Goal: Obtain resource: Obtain resource

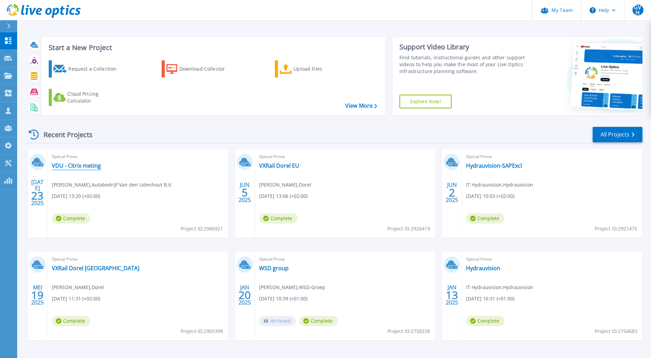
click at [75, 165] on link "VDU - Citrix meting" at bounding box center [76, 165] width 49 height 7
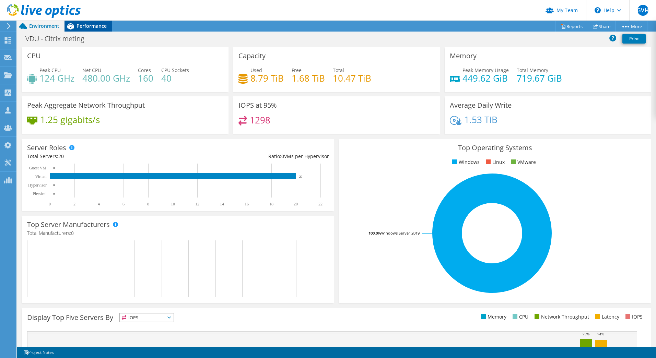
click at [80, 27] on span "Performance" at bounding box center [92, 26] width 30 height 7
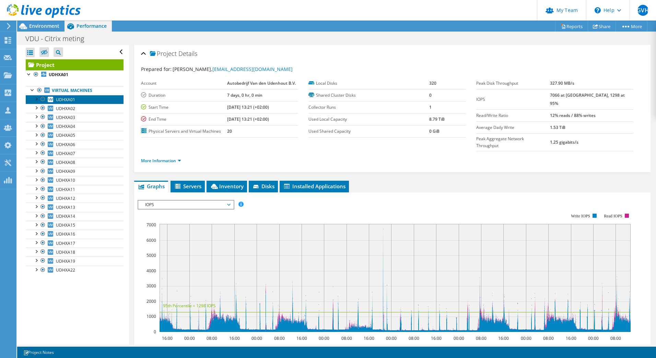
click at [69, 97] on span "UDHXA01" at bounding box center [65, 100] width 19 height 6
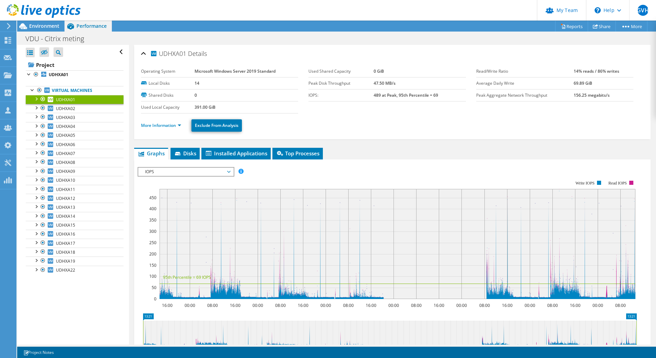
click at [173, 171] on span "IOPS" at bounding box center [186, 172] width 88 height 8
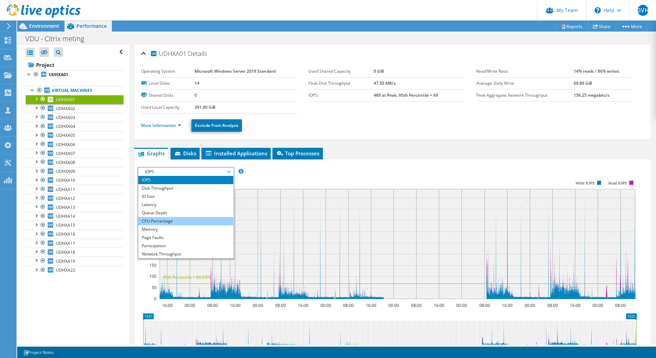
click at [159, 220] on li "CPU Percentage" at bounding box center [185, 221] width 95 height 8
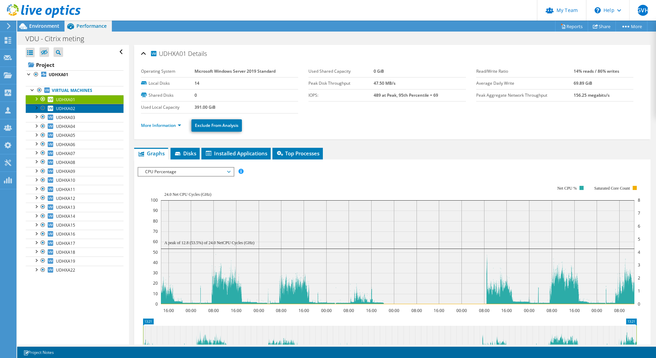
click at [62, 107] on span "UDHXA02" at bounding box center [65, 109] width 19 height 6
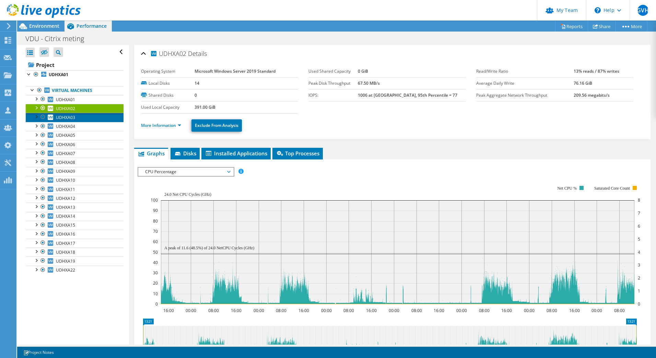
click at [63, 115] on span "UDHXA03" at bounding box center [65, 118] width 19 height 6
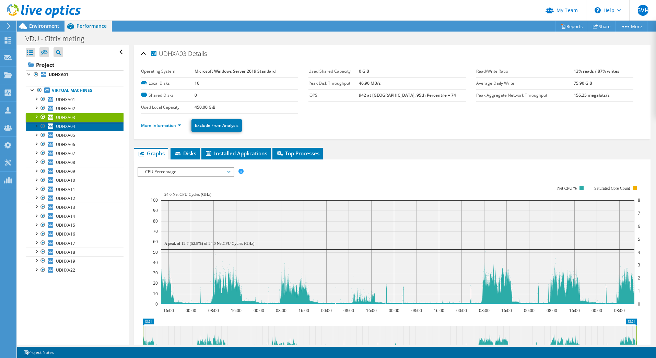
click at [61, 127] on span "UDHXA04" at bounding box center [65, 127] width 19 height 6
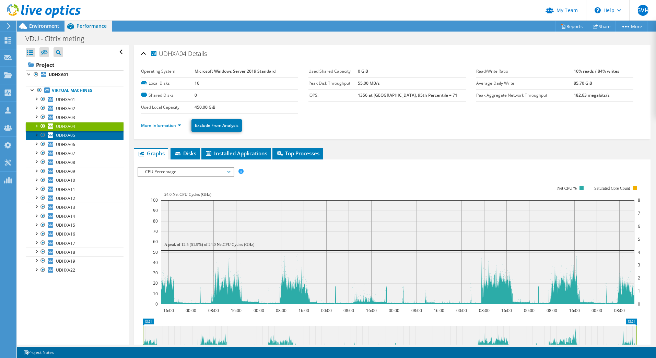
click at [61, 135] on span "UDHXA05" at bounding box center [65, 136] width 19 height 6
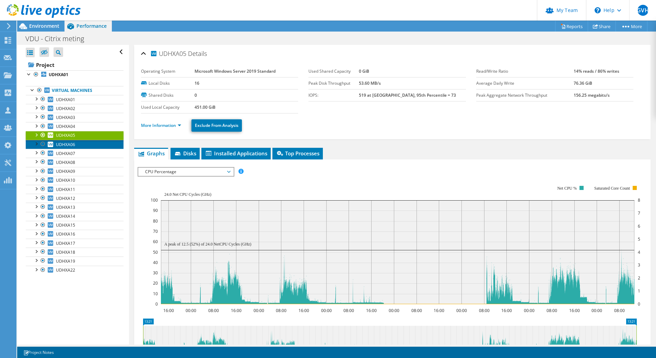
click at [61, 142] on span "UDHXA06" at bounding box center [65, 145] width 19 height 6
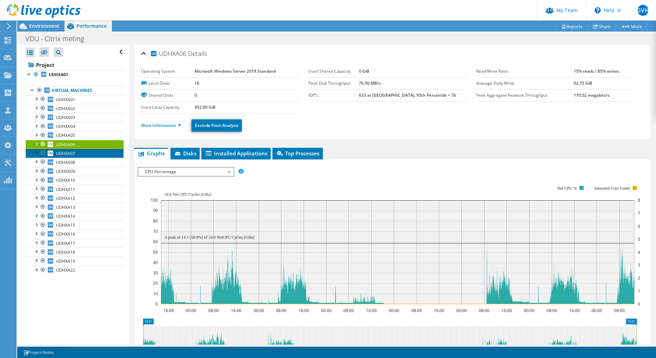
click at [67, 157] on link "UDHXA07" at bounding box center [75, 153] width 98 height 9
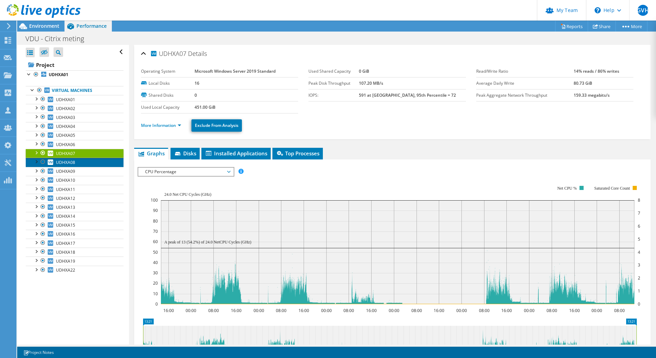
click at [67, 160] on span "UDHXA08" at bounding box center [65, 163] width 19 height 6
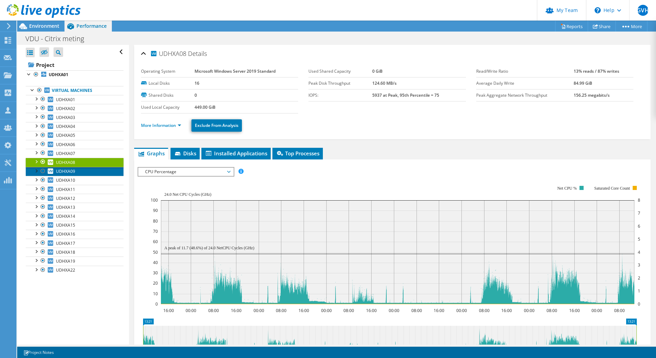
click at [60, 172] on span "UDHXA09" at bounding box center [65, 172] width 19 height 6
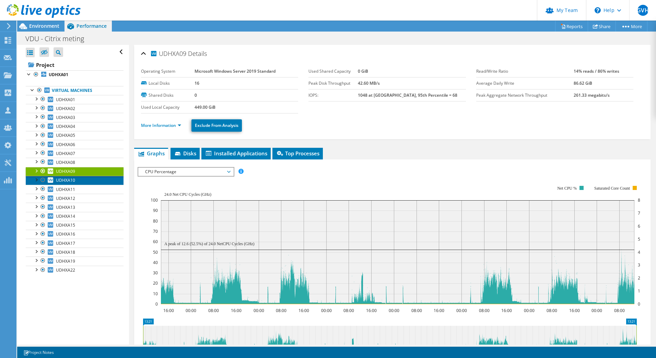
click at [68, 181] on span "UDHXA10" at bounding box center [65, 181] width 19 height 6
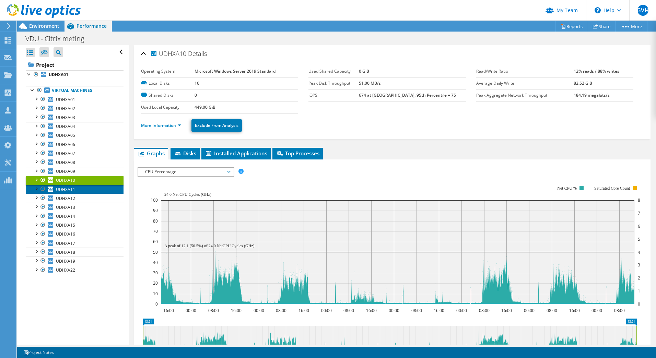
click at [68, 188] on span "UDHXA11" at bounding box center [65, 190] width 19 height 6
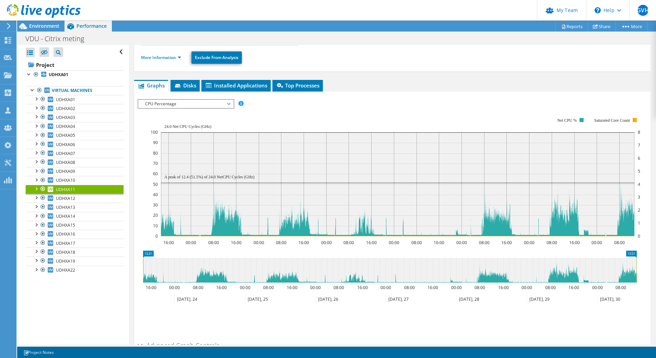
scroll to position [69, 0]
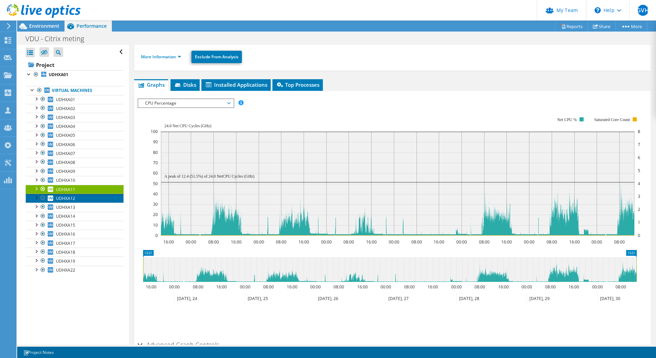
click at [56, 200] on span "UDHXA12" at bounding box center [65, 199] width 19 height 6
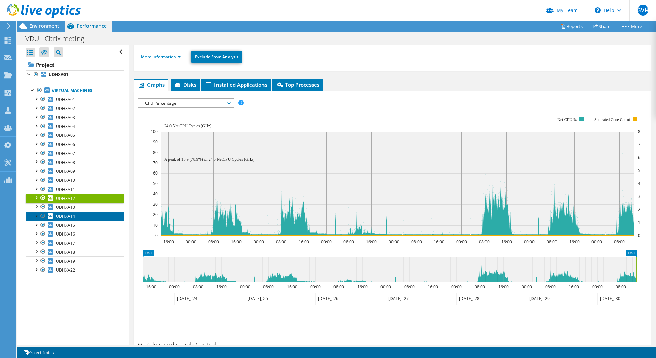
click at [62, 212] on link "UDHXA14" at bounding box center [75, 216] width 98 height 9
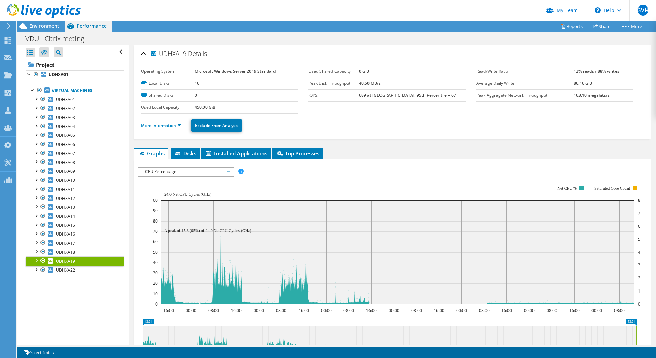
scroll to position [69, 0]
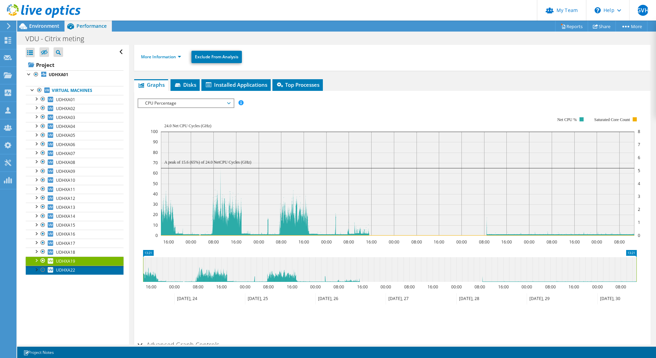
click at [62, 268] on span "UDHXA22" at bounding box center [65, 270] width 19 height 6
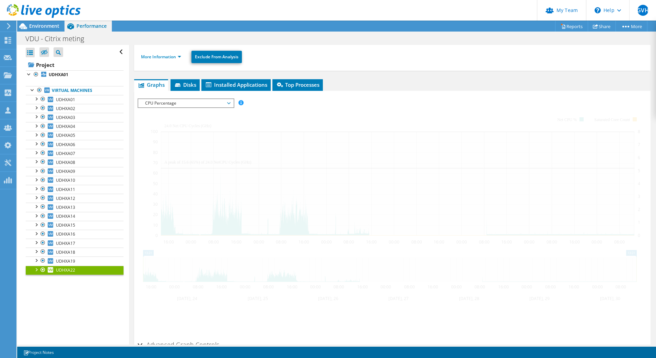
click at [62, 268] on span "UDHXA22" at bounding box center [65, 270] width 19 height 6
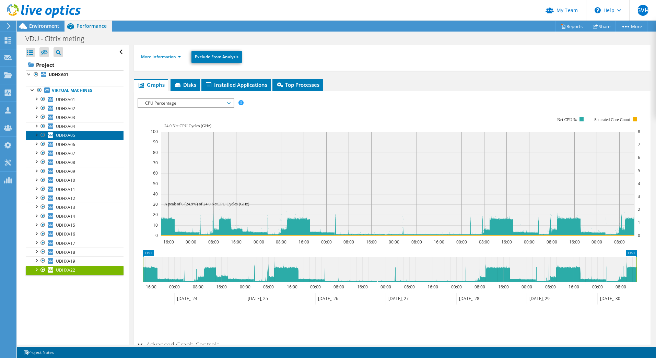
click at [64, 139] on link "UDHXA05" at bounding box center [75, 135] width 98 height 9
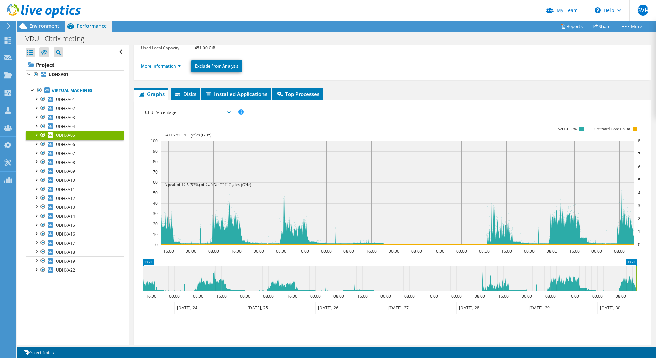
scroll to position [34, 0]
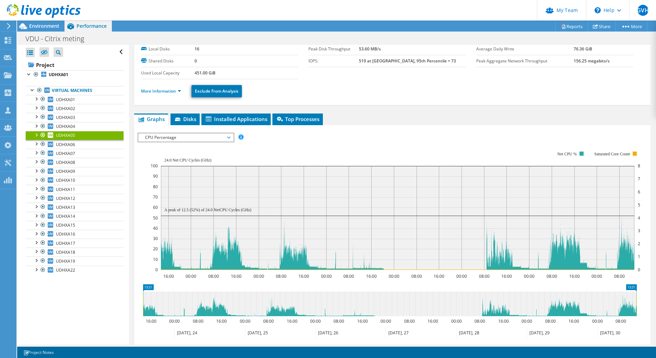
click at [214, 299] on icon at bounding box center [390, 304] width 494 height 25
click at [229, 235] on icon at bounding box center [398, 243] width 474 height 54
click at [190, 119] on span "Disks" at bounding box center [185, 119] width 22 height 7
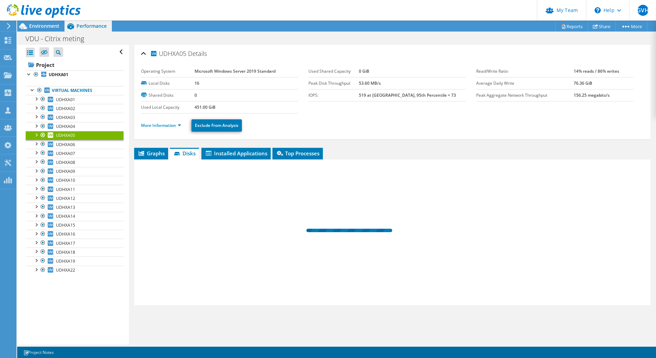
scroll to position [0, 0]
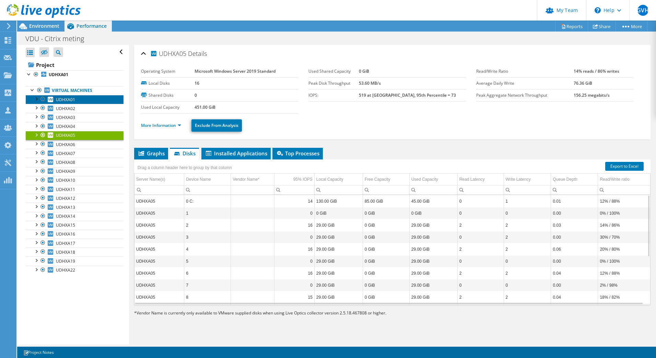
click at [66, 101] on span "UDHXA01" at bounding box center [65, 100] width 19 height 6
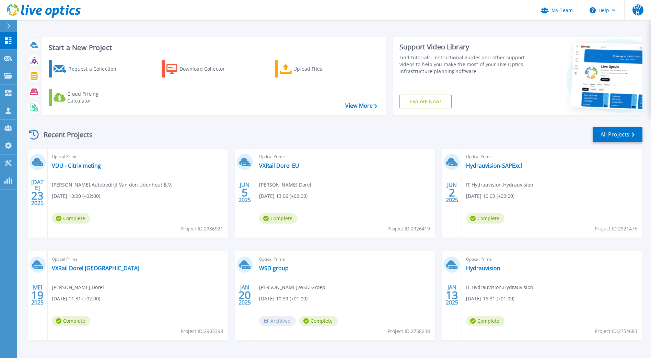
drag, startPoint x: 80, startPoint y: 2, endPoint x: 66, endPoint y: 214, distance: 213.0
click at [66, 214] on span "Complete" at bounding box center [71, 219] width 38 height 10
click at [69, 218] on span "Complete" at bounding box center [71, 219] width 38 height 10
click at [87, 167] on link "VDU - Citrix meting" at bounding box center [76, 165] width 49 height 7
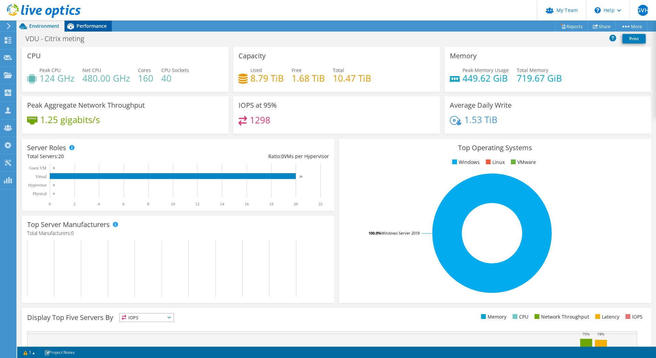
click at [88, 26] on span "Performance" at bounding box center [92, 26] width 30 height 7
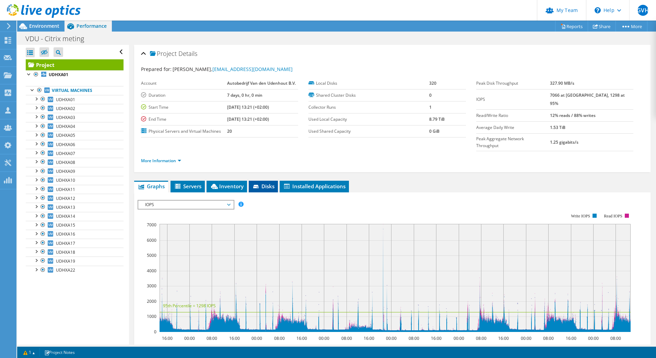
click at [259, 185] on icon at bounding box center [256, 187] width 7 height 4
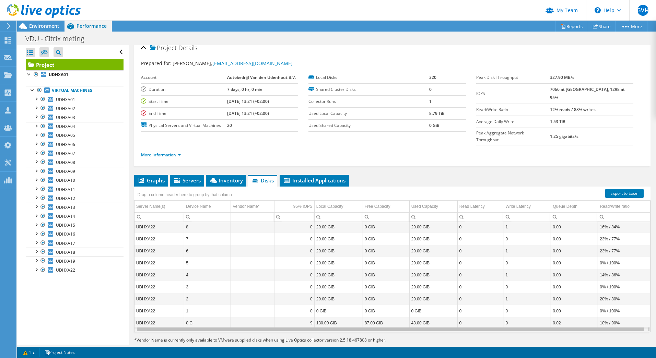
scroll to position [0, 2]
drag, startPoint x: 231, startPoint y: 317, endPoint x: 594, endPoint y: 234, distance: 372.5
click at [446, 315] on body "GVH Partner Team Admin Gert-jan Van hout gertjanvanhout@acknowledge.nl Acknowle…" at bounding box center [328, 179] width 656 height 358
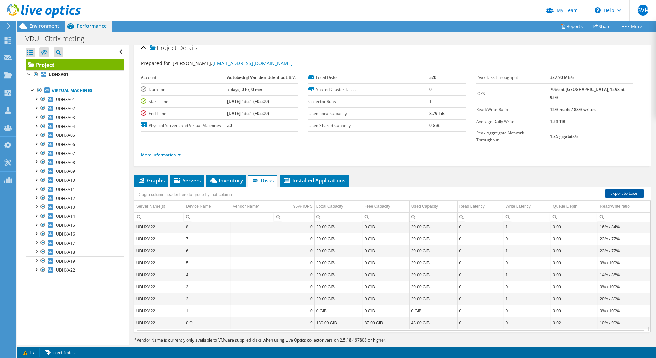
click at [618, 189] on link "Export to Excel" at bounding box center [625, 193] width 38 height 9
click at [193, 177] on span "Servers" at bounding box center [186, 180] width 27 height 7
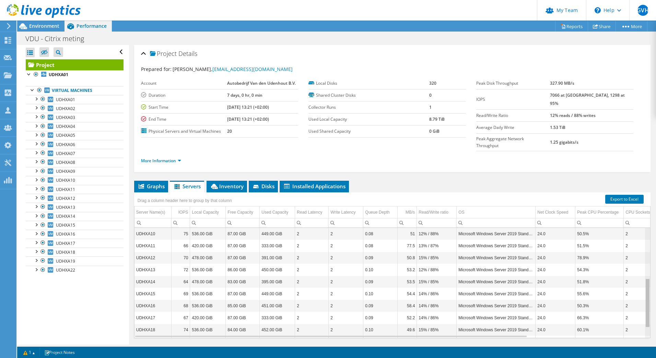
scroll to position [111, 0]
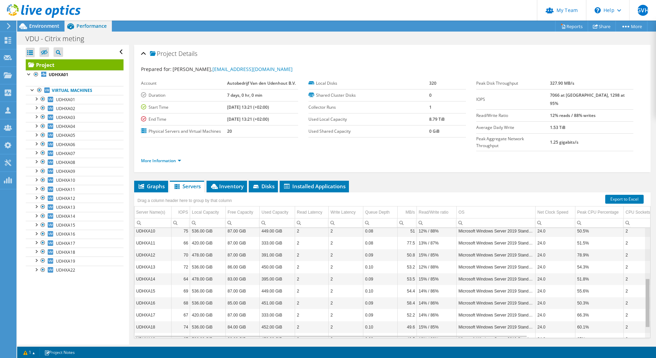
drag, startPoint x: 643, startPoint y: 283, endPoint x: 644, endPoint y: 296, distance: 12.8
click at [644, 296] on body "GVH Partner Team Admin Gert-jan Van hout gertjanvanhout@acknowledge.nl Acknowle…" at bounding box center [328, 179] width 656 height 358
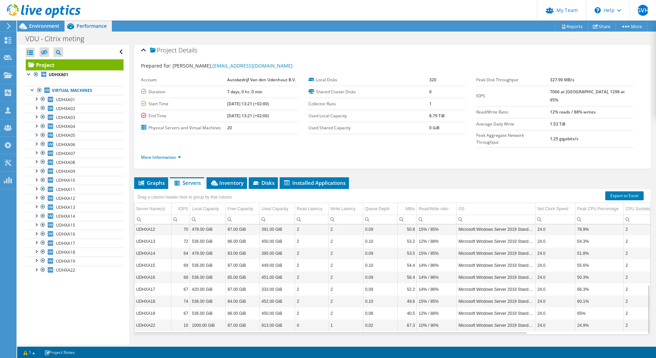
scroll to position [6, 0]
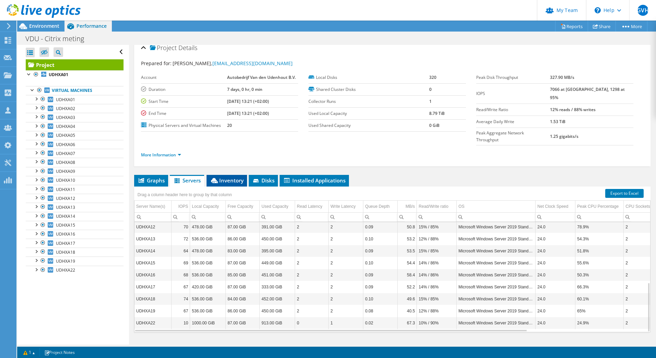
click at [226, 177] on span "Inventory" at bounding box center [227, 180] width 34 height 7
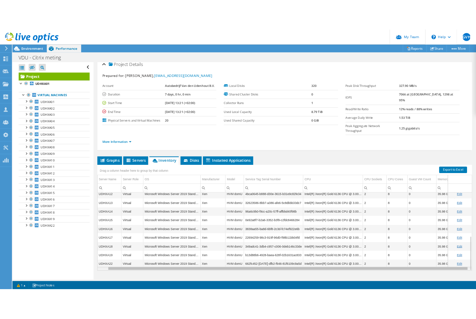
scroll to position [0, 14]
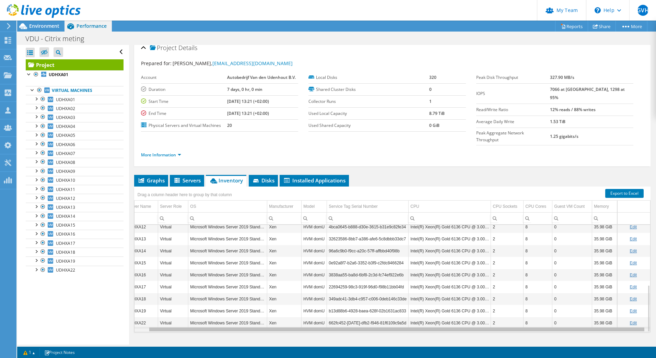
drag, startPoint x: 522, startPoint y: 317, endPoint x: 603, endPoint y: 320, distance: 80.7
click at [603, 320] on body "GVH Partner Team Admin Gert-jan Van hout gertjanvanhout@acknowledge.nl Acknowle…" at bounding box center [328, 179] width 656 height 358
